Goal: Task Accomplishment & Management: Complete application form

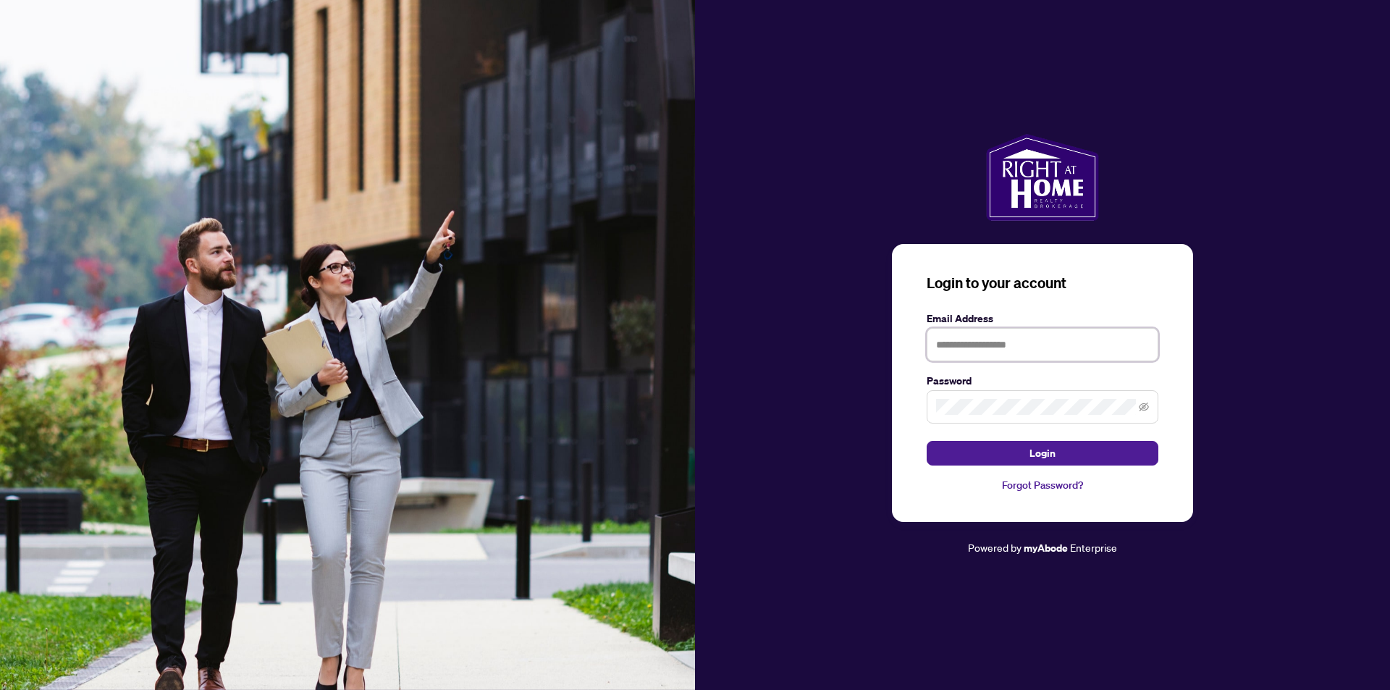
click at [990, 343] on input "text" at bounding box center [1043, 344] width 232 height 33
type input "**********"
click at [1036, 449] on span "Login" at bounding box center [1043, 453] width 26 height 23
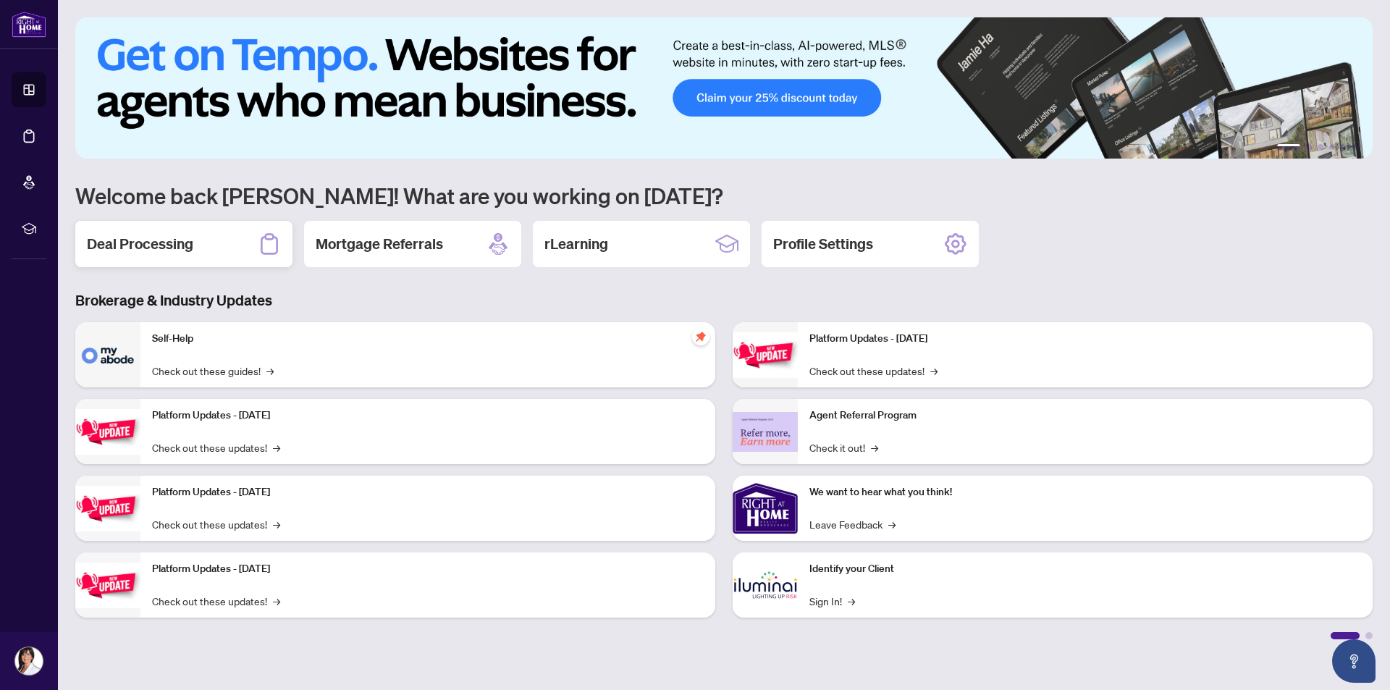
click at [167, 242] on h2 "Deal Processing" at bounding box center [140, 244] width 106 height 20
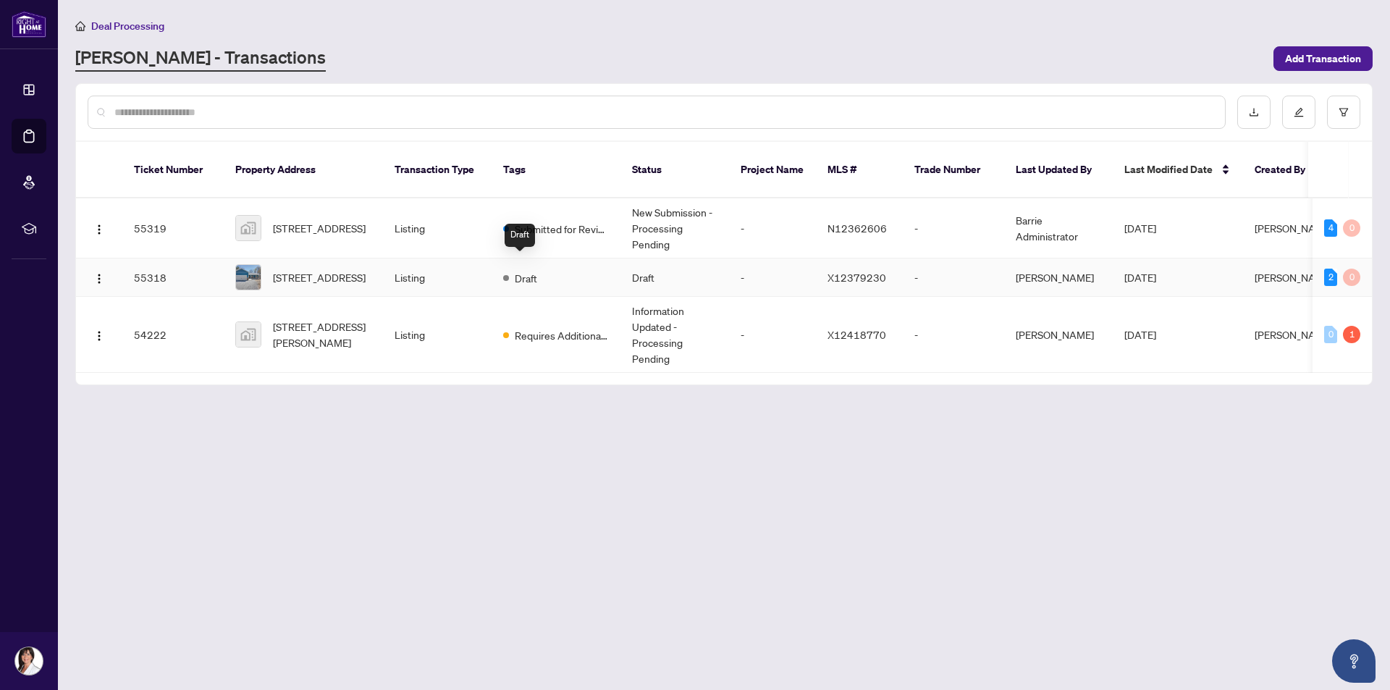
click at [524, 270] on span "Draft" at bounding box center [526, 278] width 22 height 16
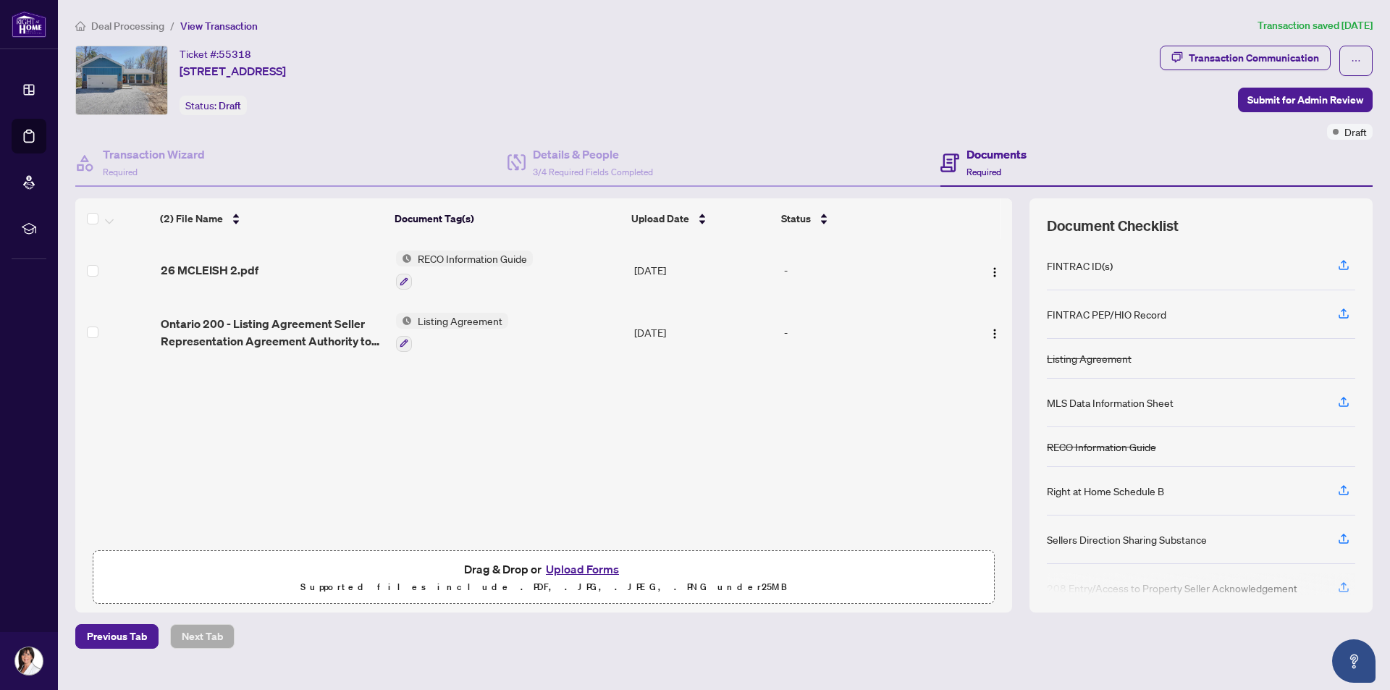
drag, startPoint x: 1379, startPoint y: 0, endPoint x: 965, endPoint y: 120, distance: 431.2
click at [965, 120] on div "Ticket #: [STREET_ADDRESS] Status: Draft" at bounding box center [614, 93] width 1085 height 94
click at [1310, 106] on span "Submit for Admin Review" at bounding box center [1305, 99] width 116 height 23
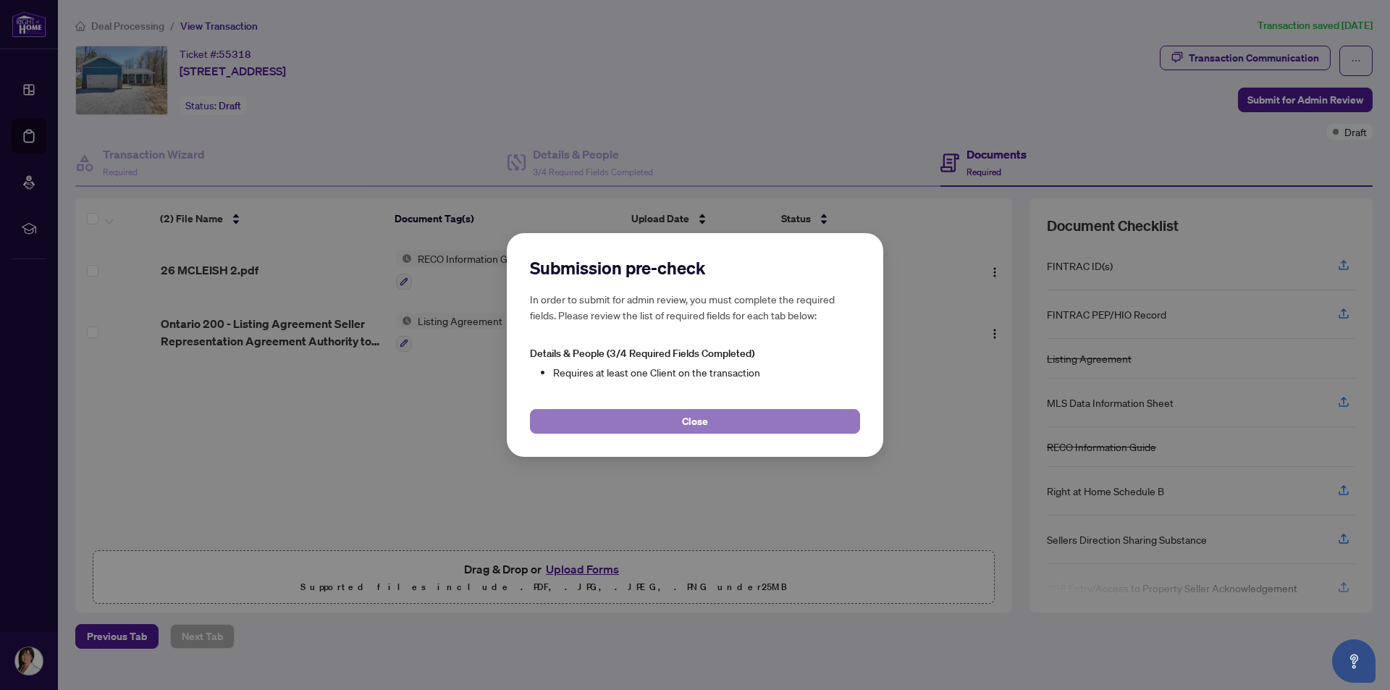
click at [689, 416] on span "Close" at bounding box center [695, 421] width 26 height 23
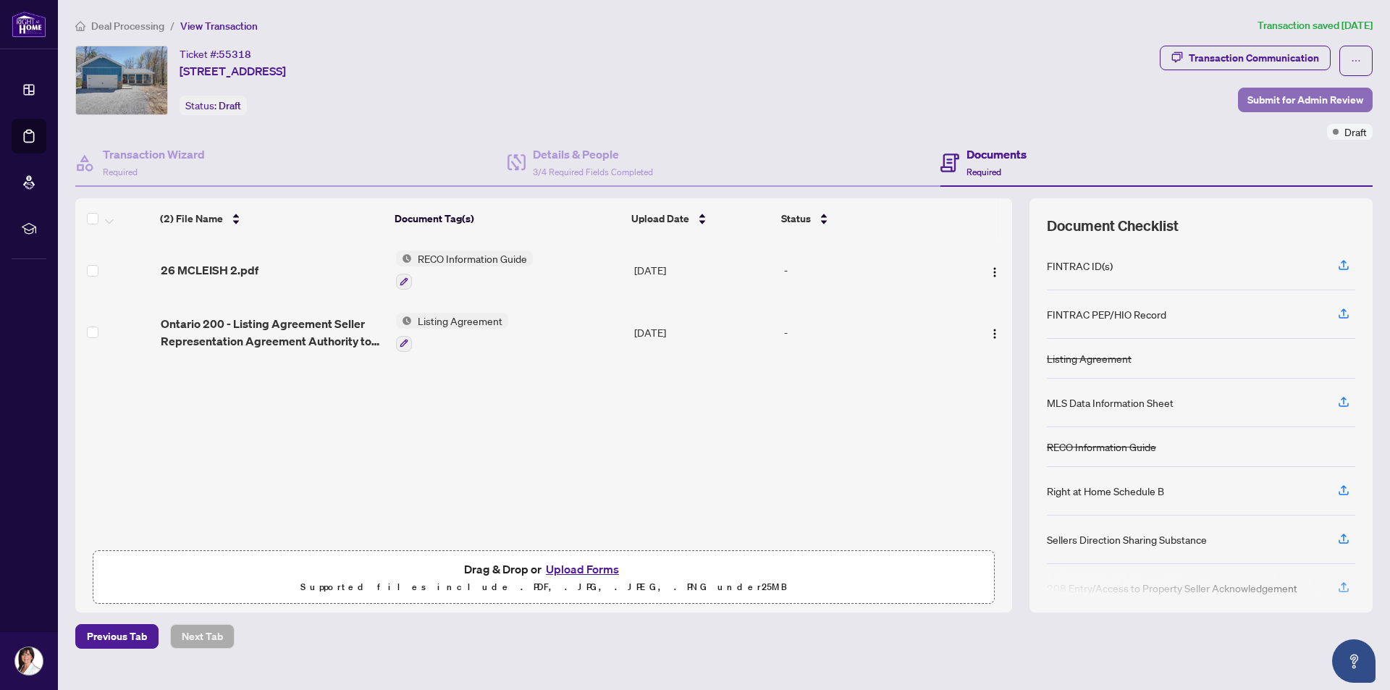
click at [1314, 98] on span "Submit for Admin Review" at bounding box center [1305, 99] width 116 height 23
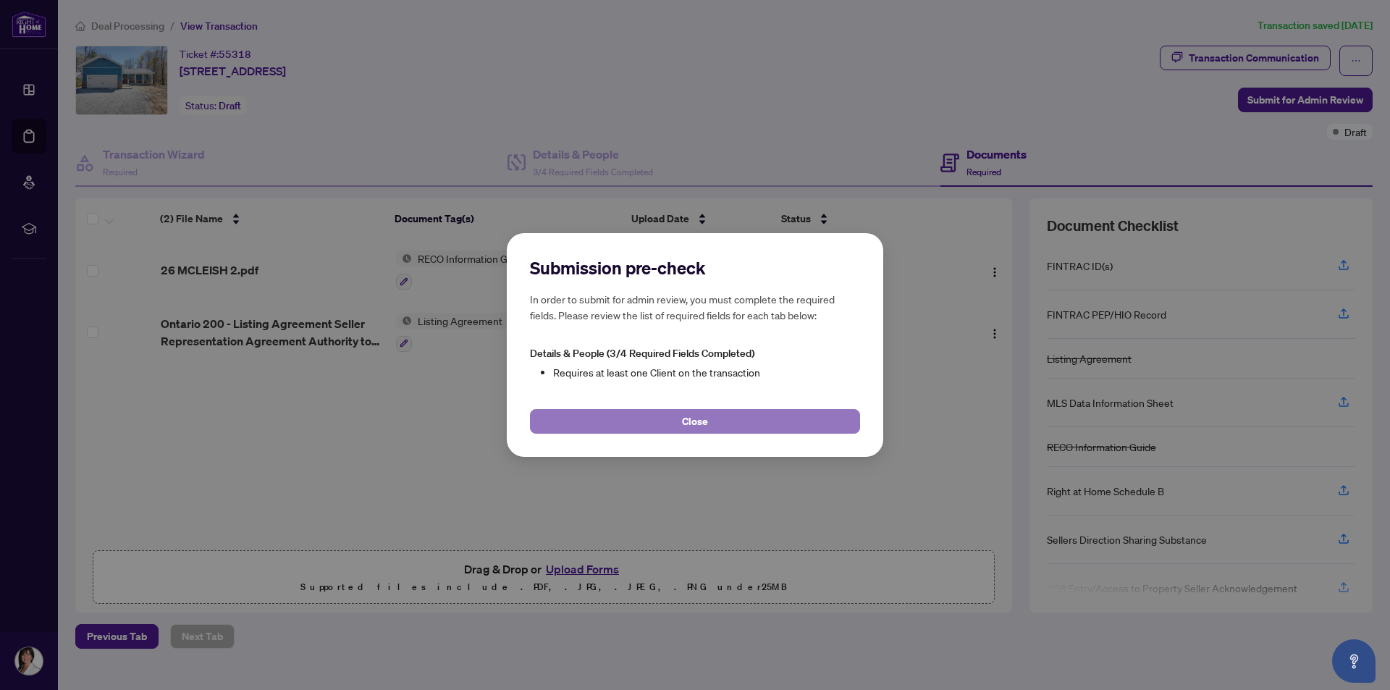
click at [757, 423] on button "Close" at bounding box center [695, 421] width 330 height 25
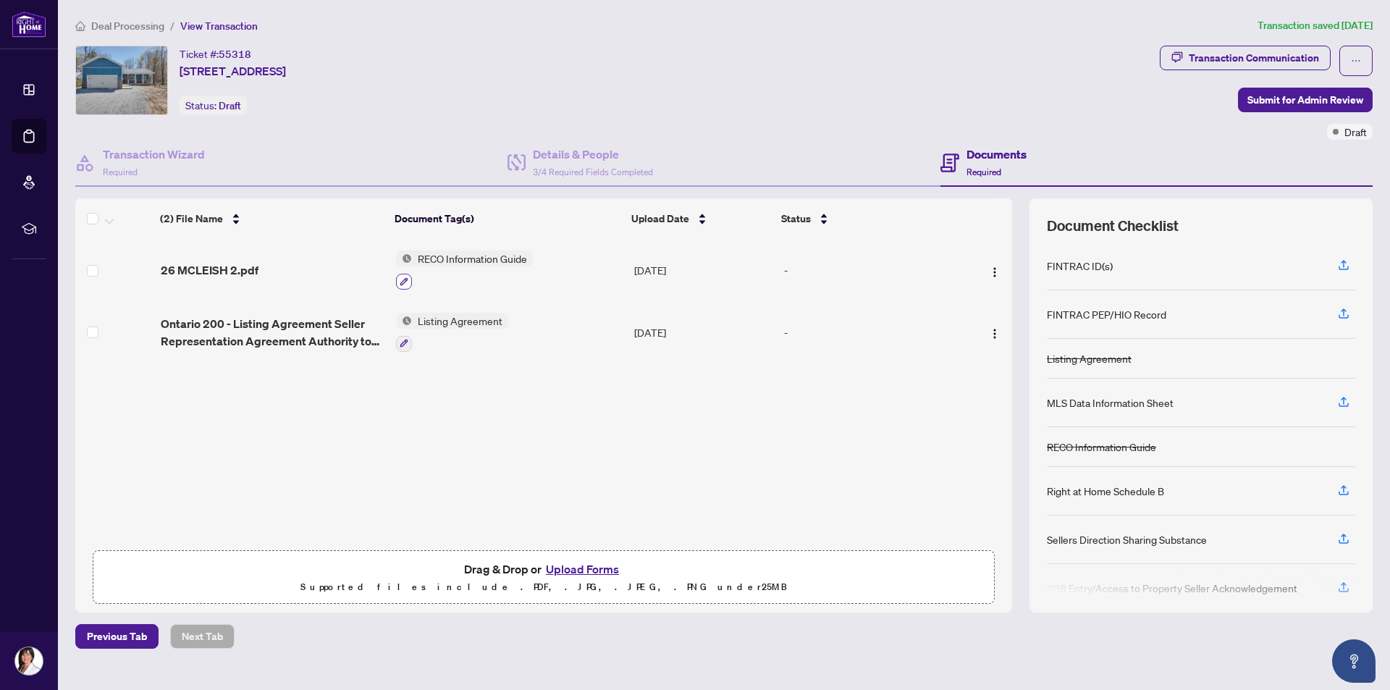
click at [402, 282] on icon "button" at bounding box center [404, 281] width 8 height 8
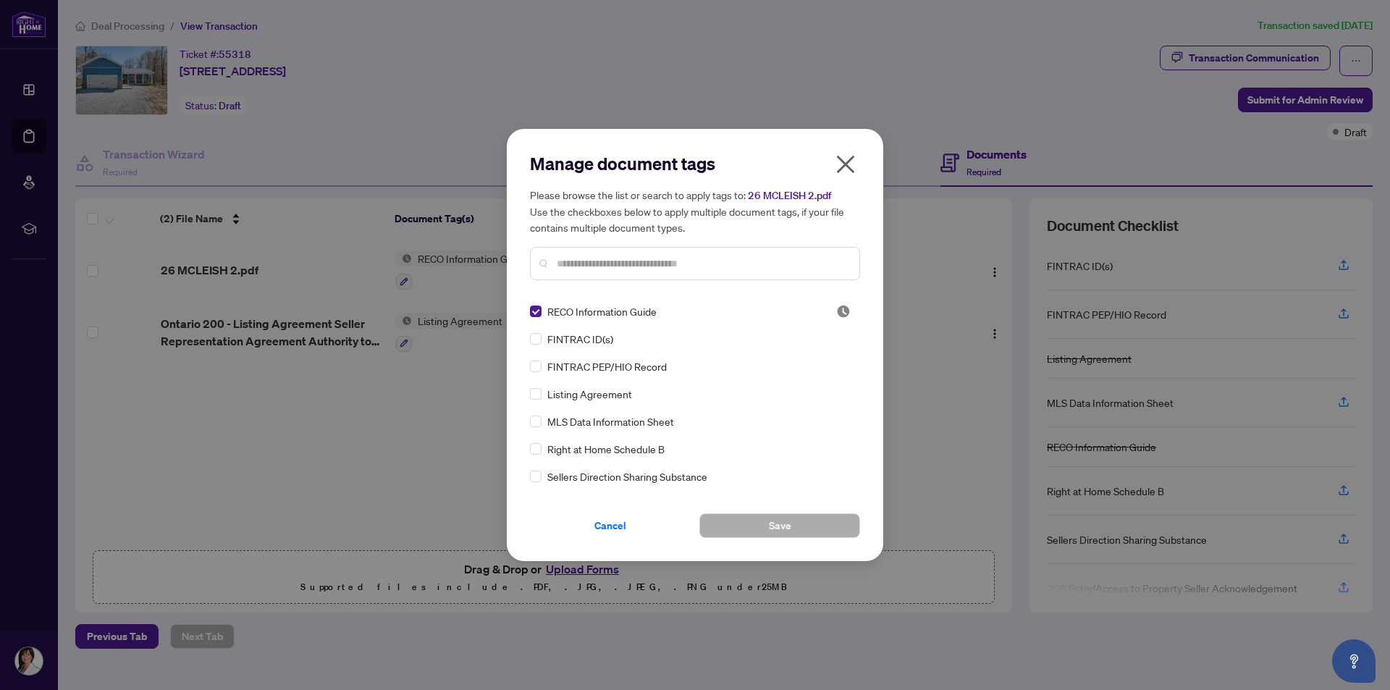
click at [847, 166] on icon "close" at bounding box center [846, 165] width 18 height 18
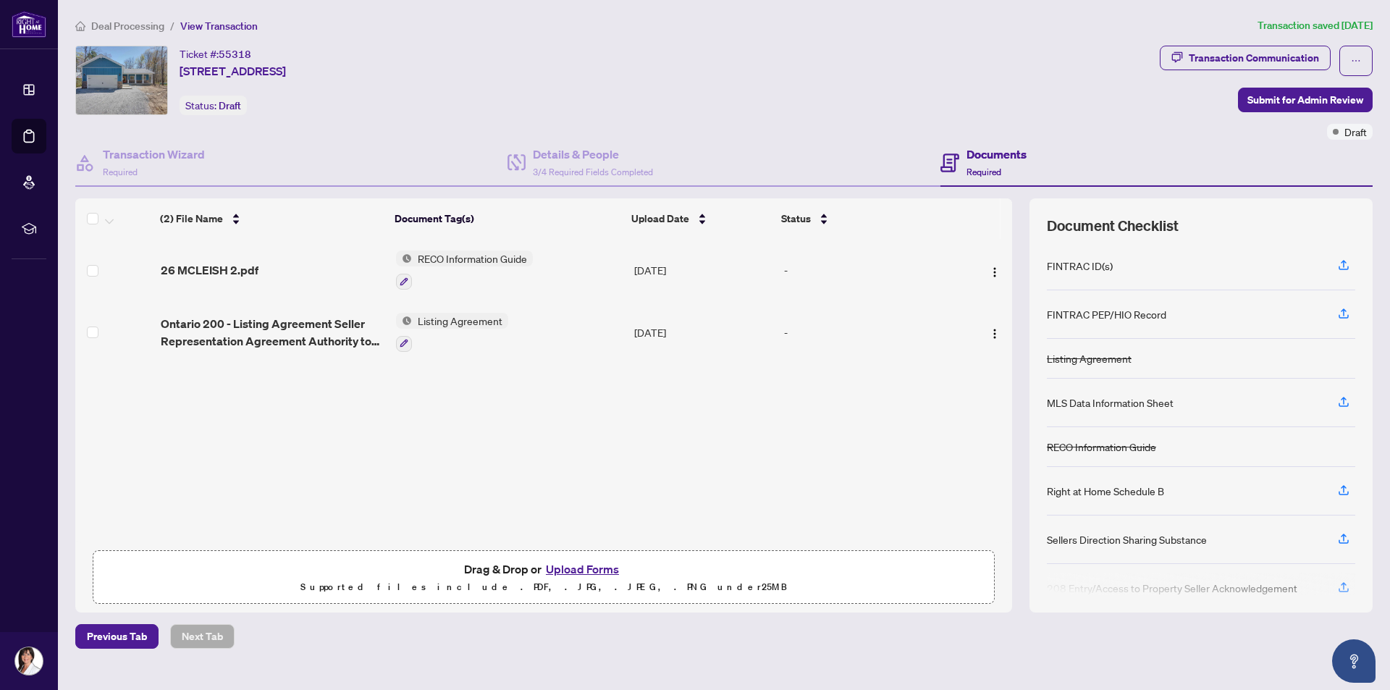
click at [988, 156] on h4 "Documents" at bounding box center [997, 154] width 60 height 17
